Goal: Find specific page/section: Find specific page/section

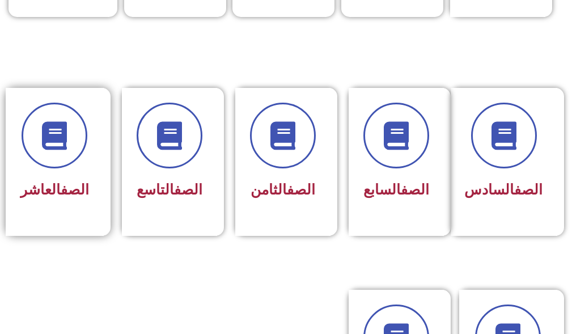
scroll to position [511, 0]
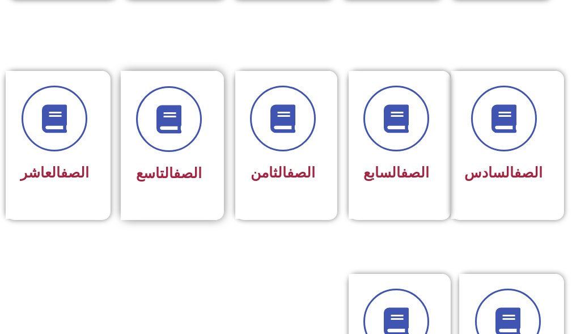
click at [182, 171] on link "الصف" at bounding box center [188, 173] width 28 height 16
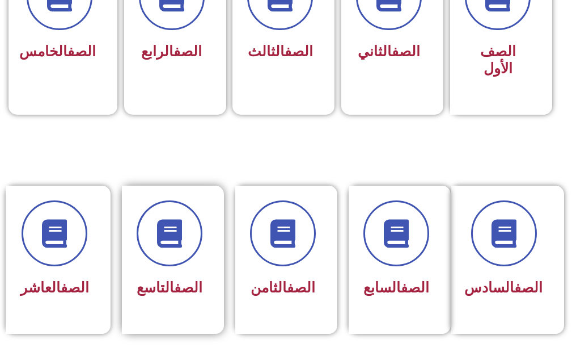
scroll to position [397, 0]
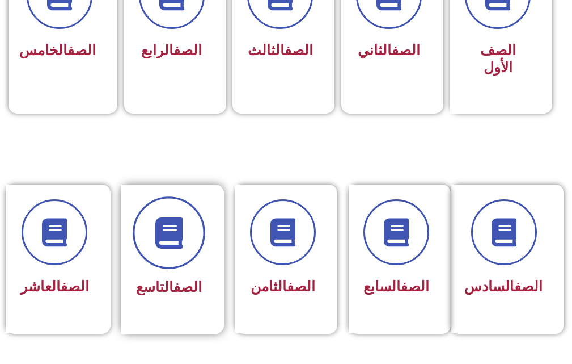
click at [187, 227] on span at bounding box center [169, 233] width 73 height 73
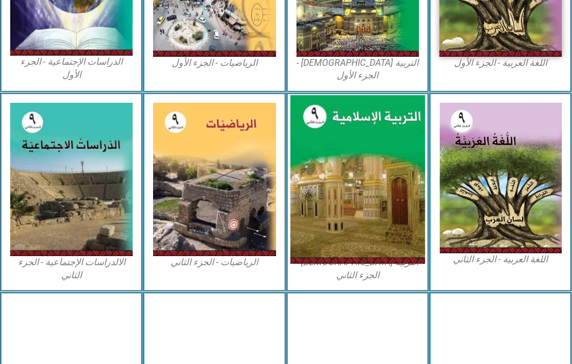
scroll to position [511, 0]
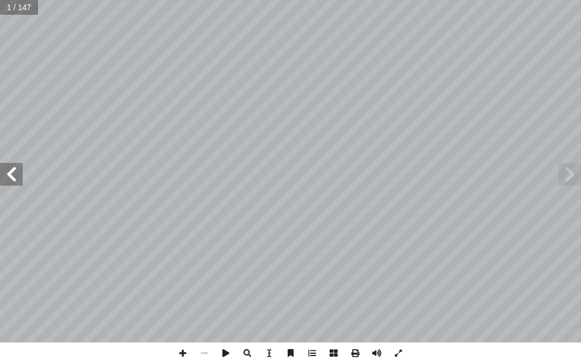
click at [19, 181] on span at bounding box center [11, 174] width 23 height 23
click at [19, 182] on span at bounding box center [11, 174] width 23 height 23
click at [19, 183] on span at bounding box center [11, 174] width 23 height 23
click at [18, 176] on span at bounding box center [11, 174] width 23 height 23
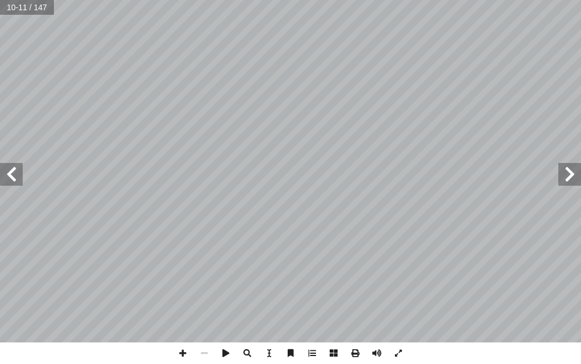
click at [18, 176] on span at bounding box center [11, 174] width 23 height 23
click at [20, 177] on span at bounding box center [11, 174] width 23 height 23
click at [185, 347] on span at bounding box center [183, 353] width 22 height 22
click at [567, 176] on span at bounding box center [569, 174] width 23 height 23
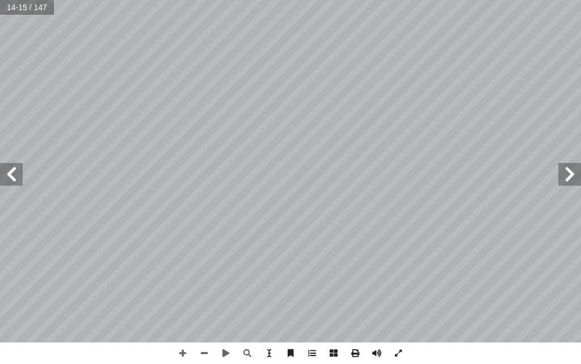
click at [12, 183] on span at bounding box center [11, 174] width 23 height 23
